Goal: Task Accomplishment & Management: Manage account settings

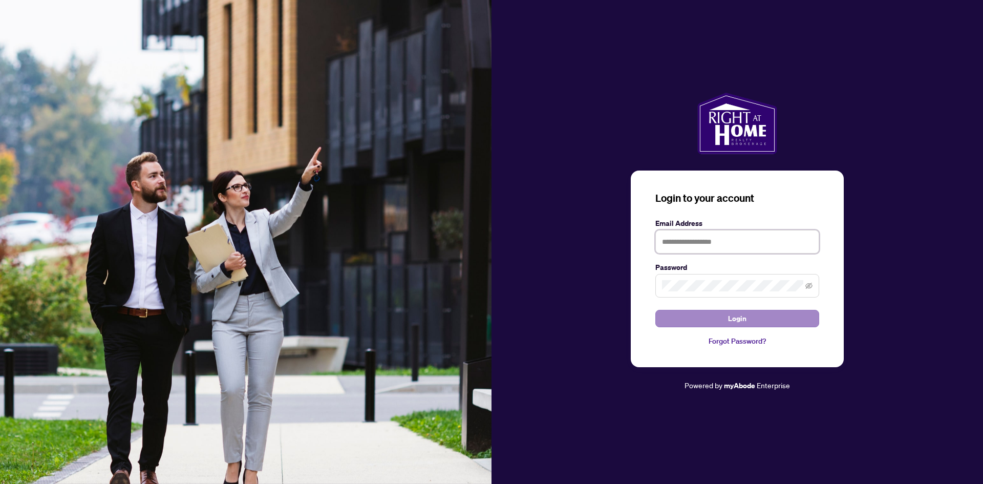
type input "**********"
click at [717, 322] on button "Login" at bounding box center [738, 318] width 164 height 17
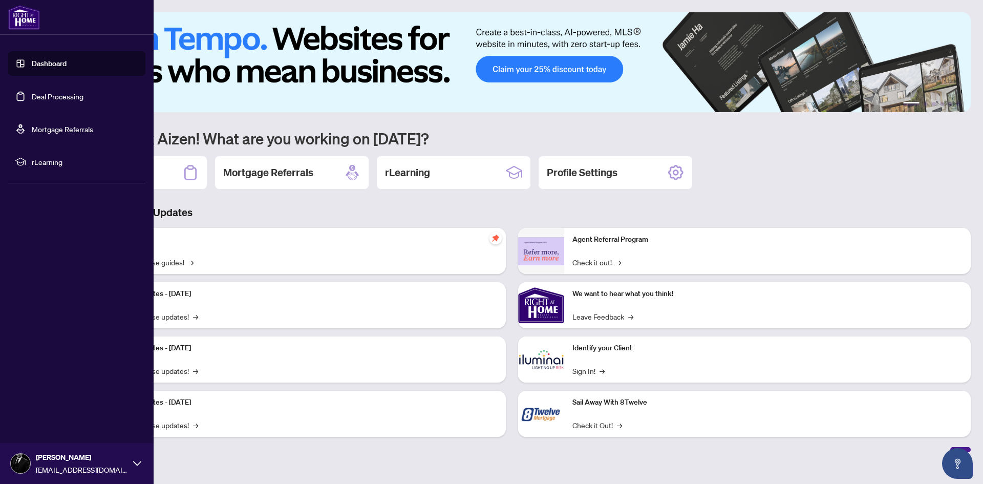
click at [62, 92] on link "Deal Processing" at bounding box center [58, 96] width 52 height 9
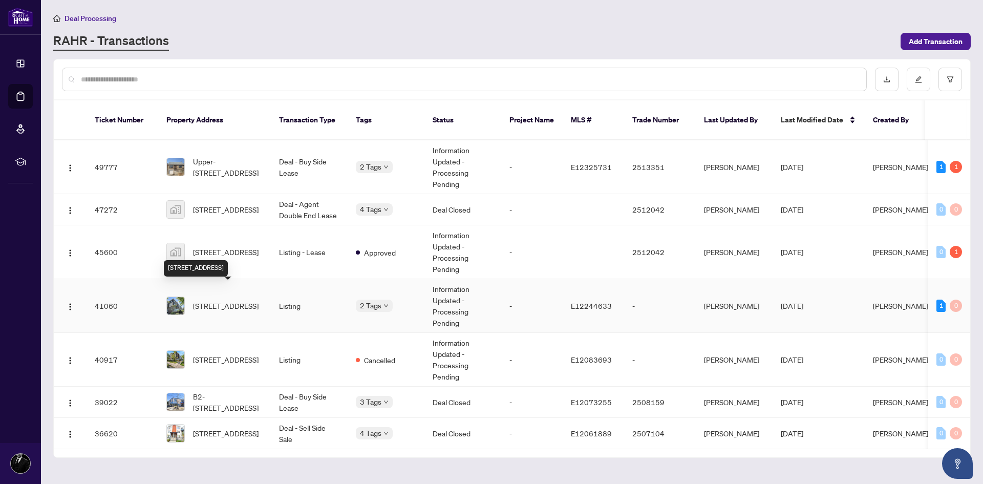
click at [240, 300] on span "[STREET_ADDRESS]" at bounding box center [226, 305] width 66 height 11
